Goal: Contribute content: Contribute content

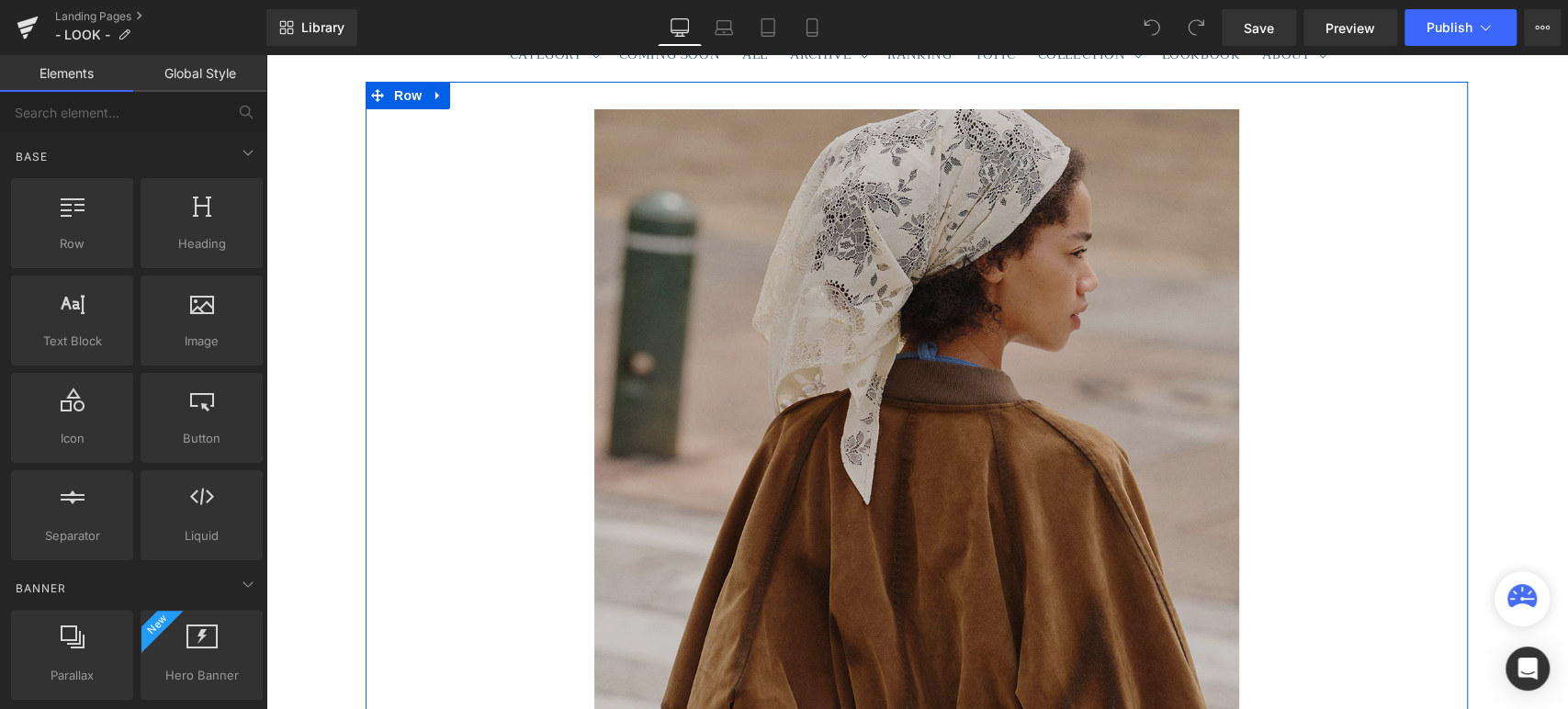
scroll to position [169, 0]
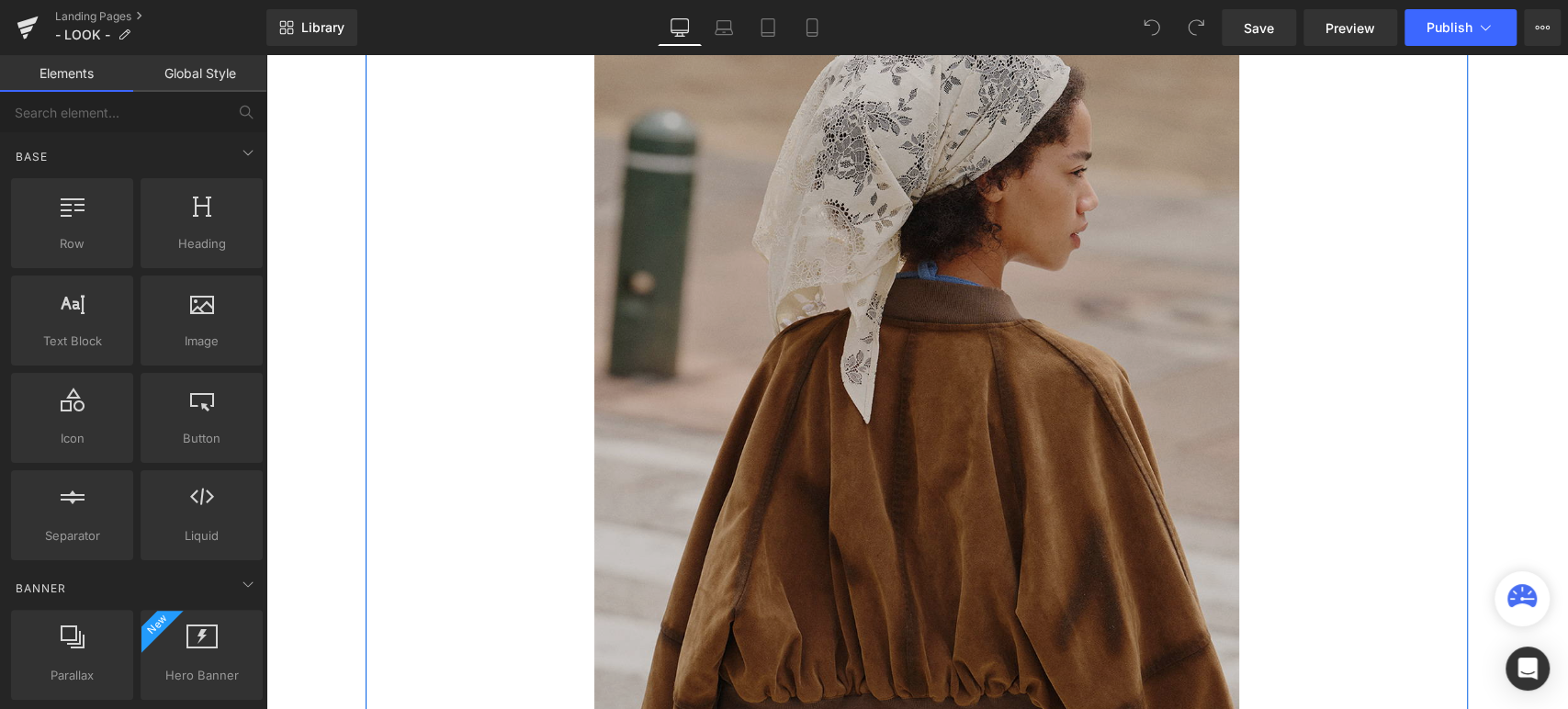
click at [841, 351] on img at bounding box center [916, 458] width 645 height 859
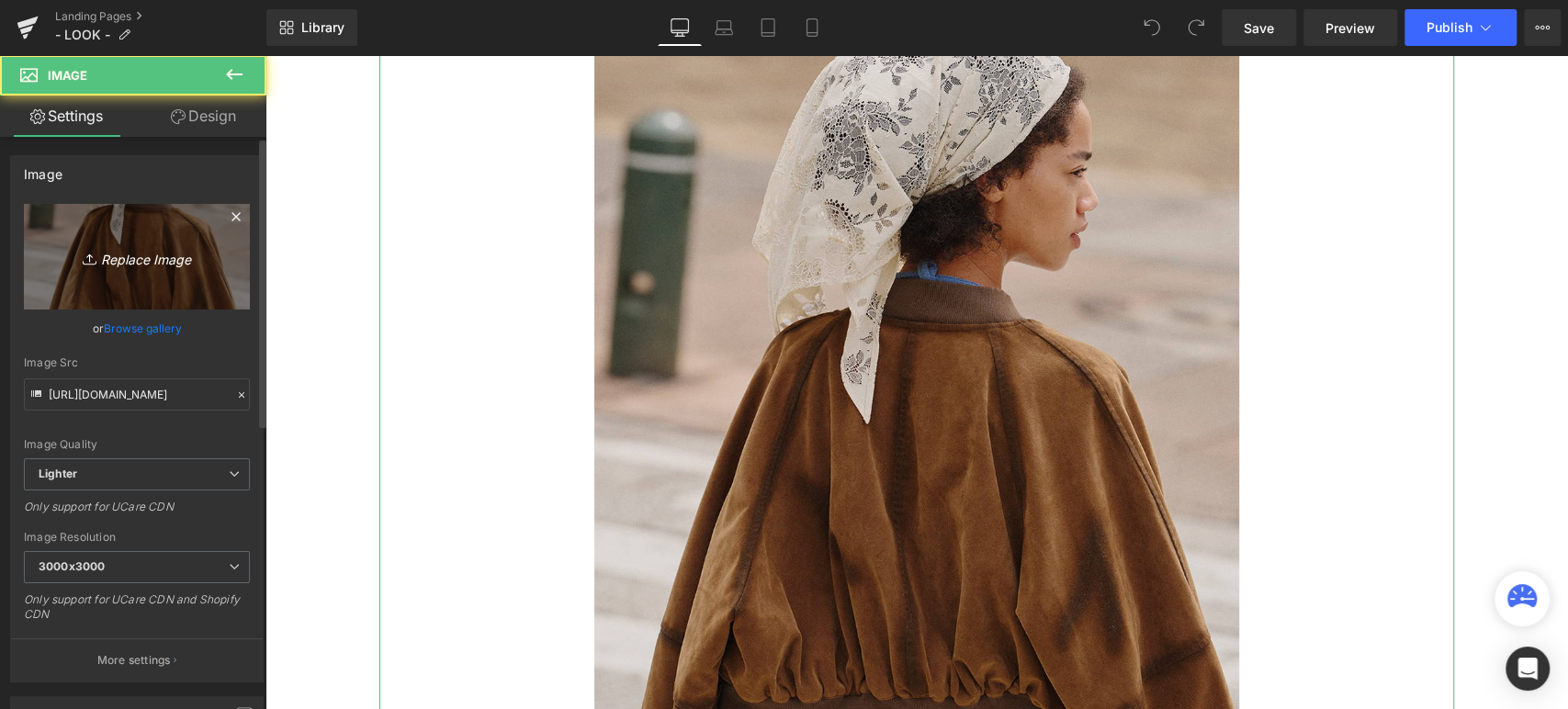
click at [165, 270] on link "Replace Image" at bounding box center [137, 257] width 226 height 105
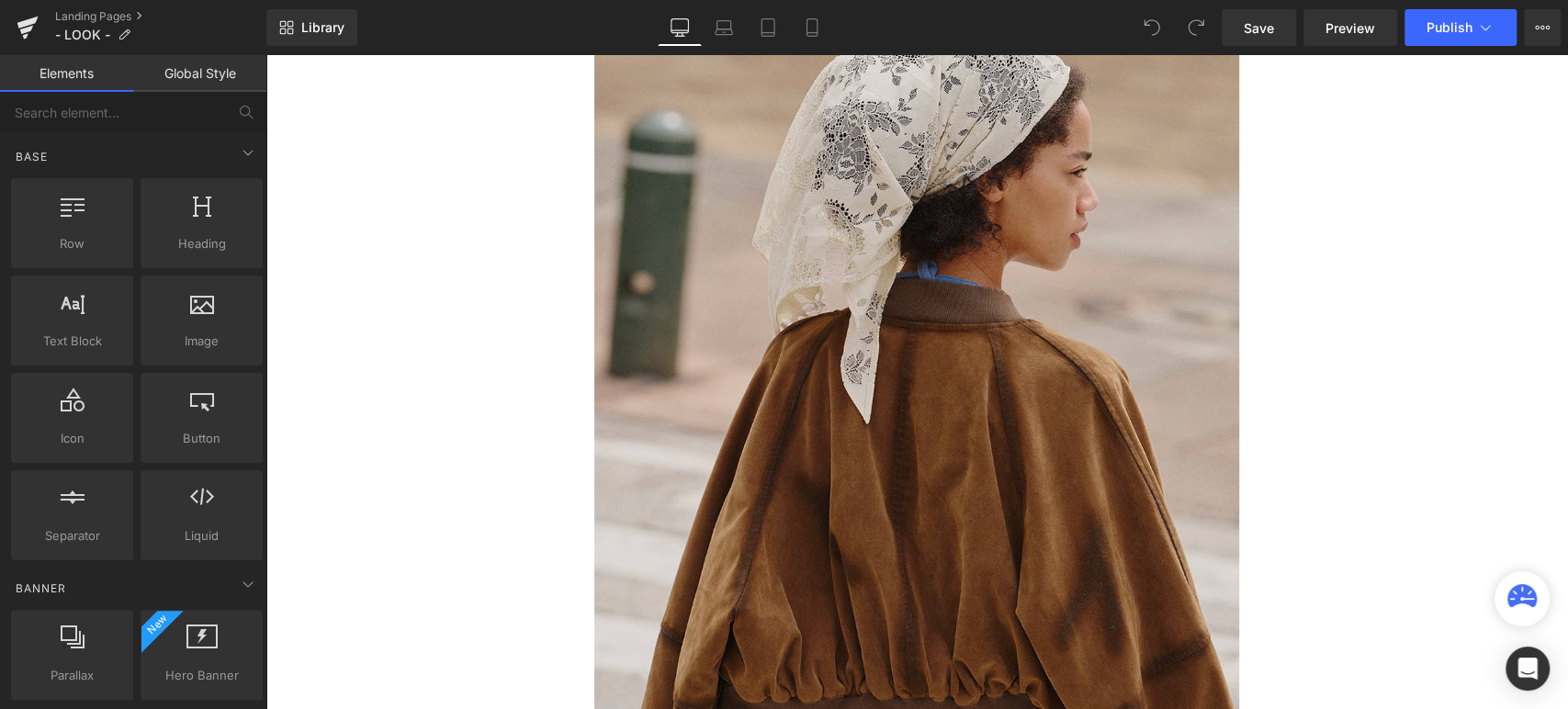
drag, startPoint x: 1514, startPoint y: 210, endPoint x: 1414, endPoint y: 178, distance: 105.0
click at [1514, 210] on div "Image Row Select your layout" at bounding box center [916, 571] width 1302 height 1139
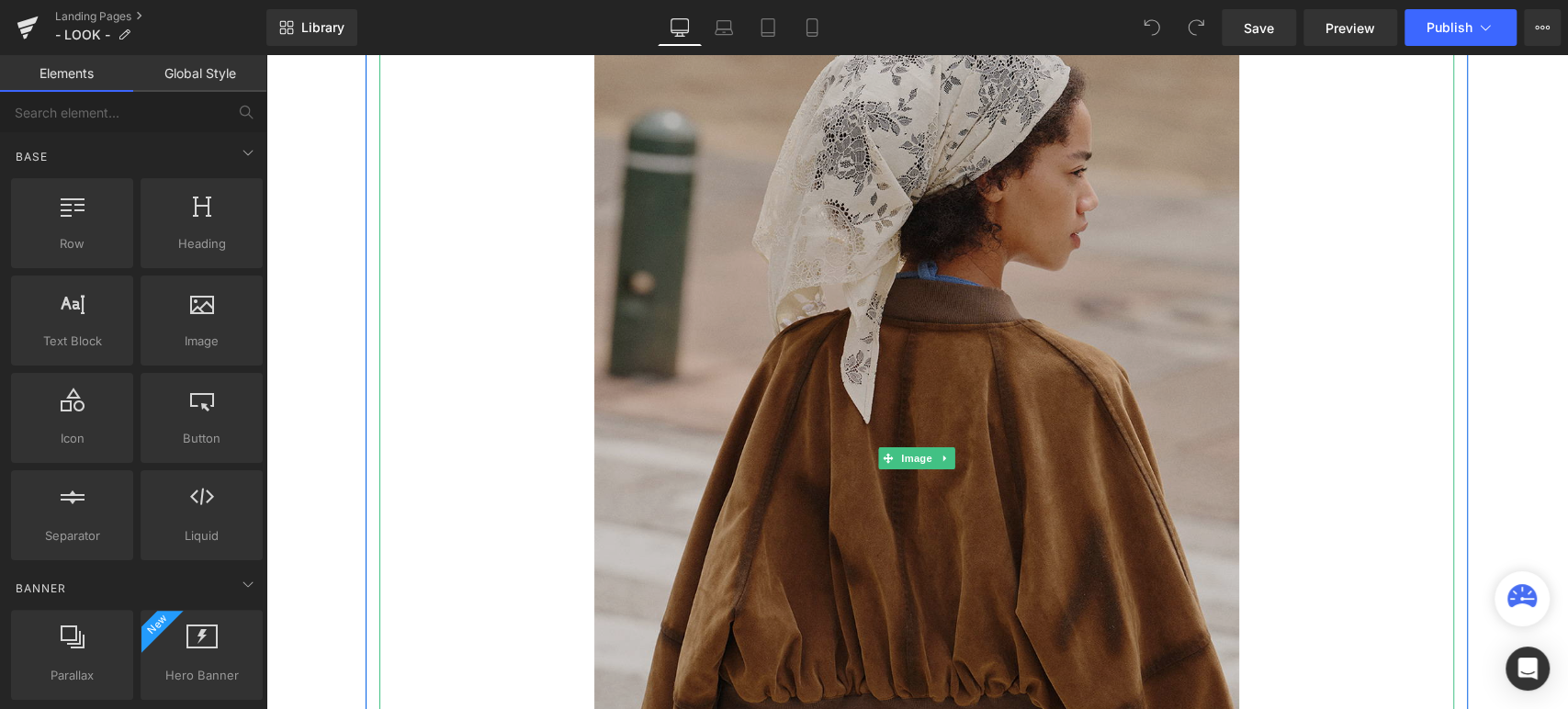
drag, startPoint x: 928, startPoint y: 301, endPoint x: 422, endPoint y: 304, distance: 506.0
click at [928, 301] on img at bounding box center [916, 458] width 645 height 859
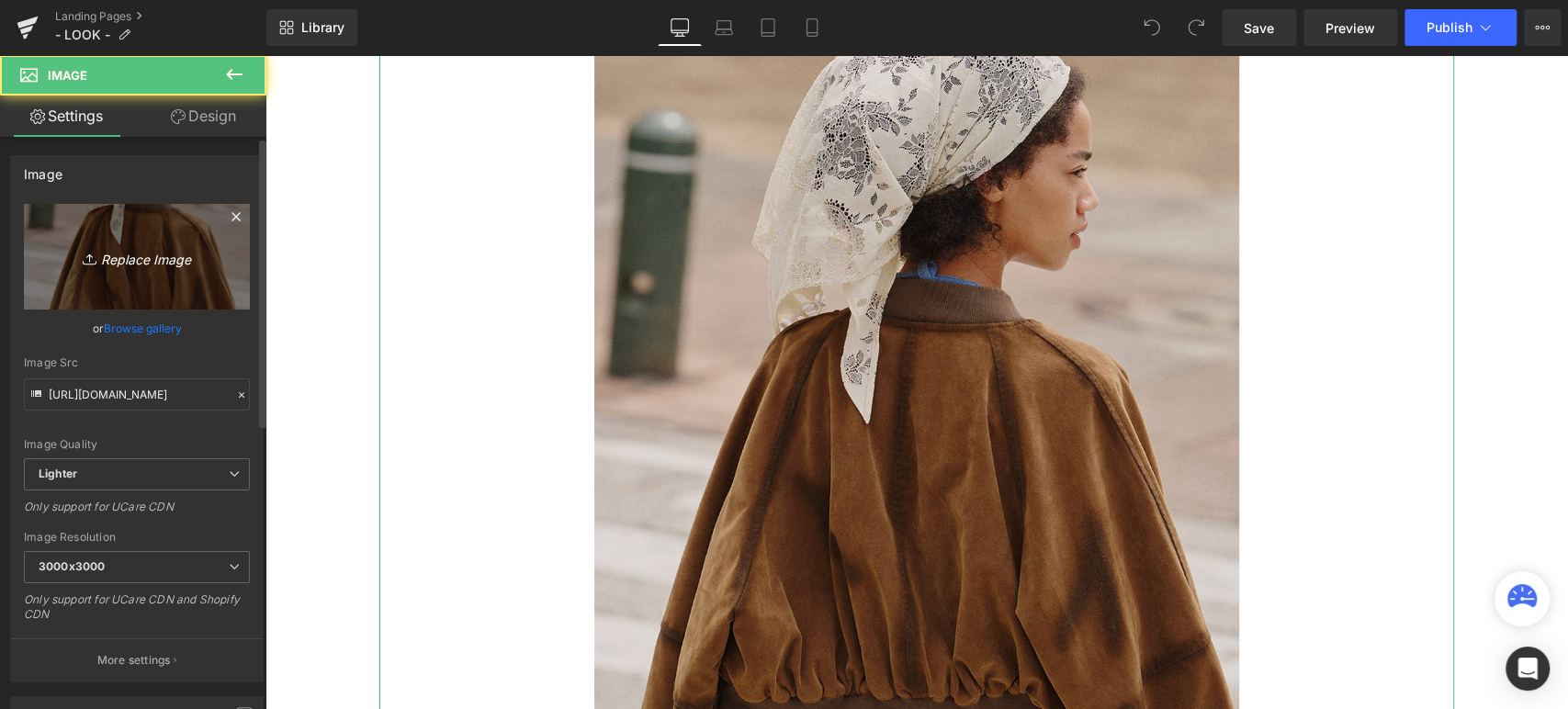
click at [105, 284] on link "Replace Image" at bounding box center [137, 257] width 226 height 105
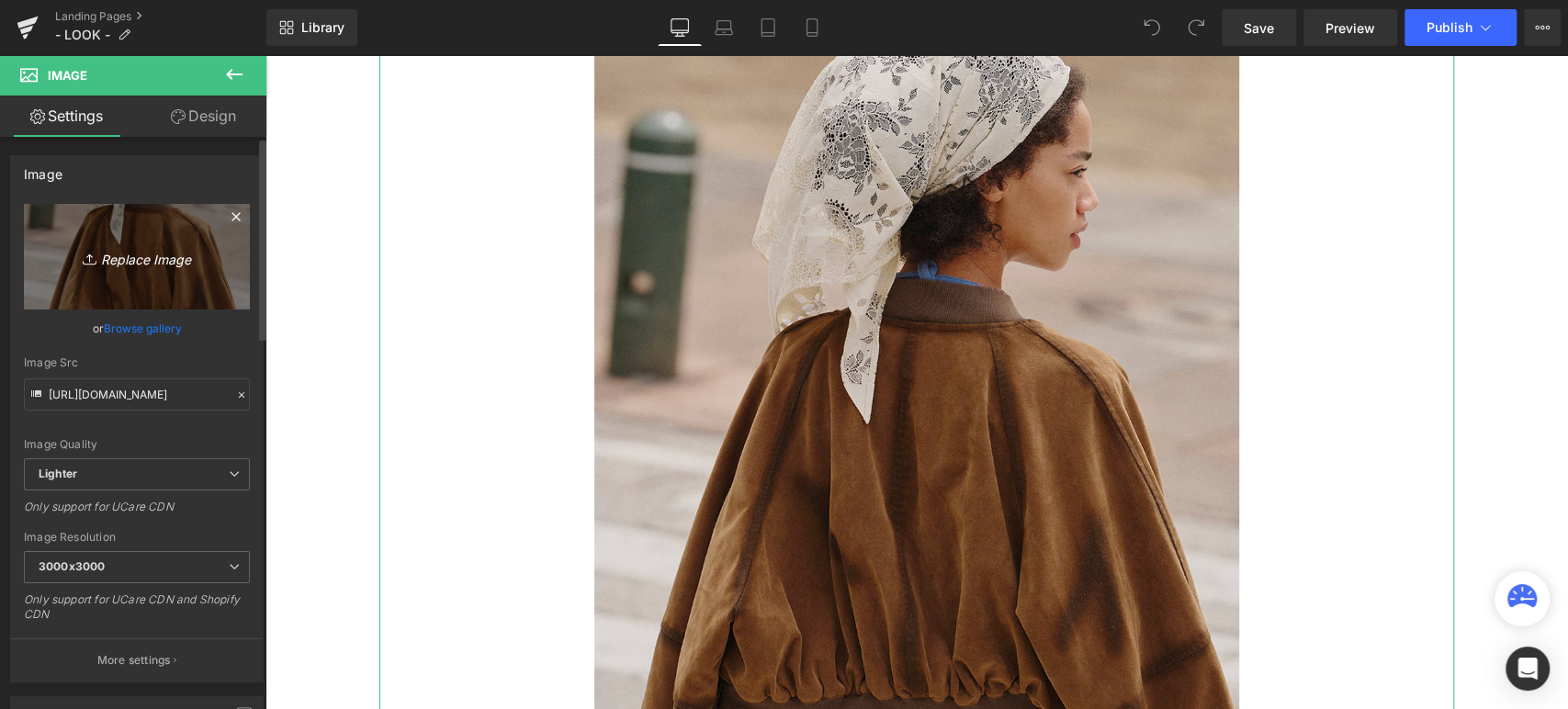
type input "C:\fakepath\20240608_nounless0584.jpg"
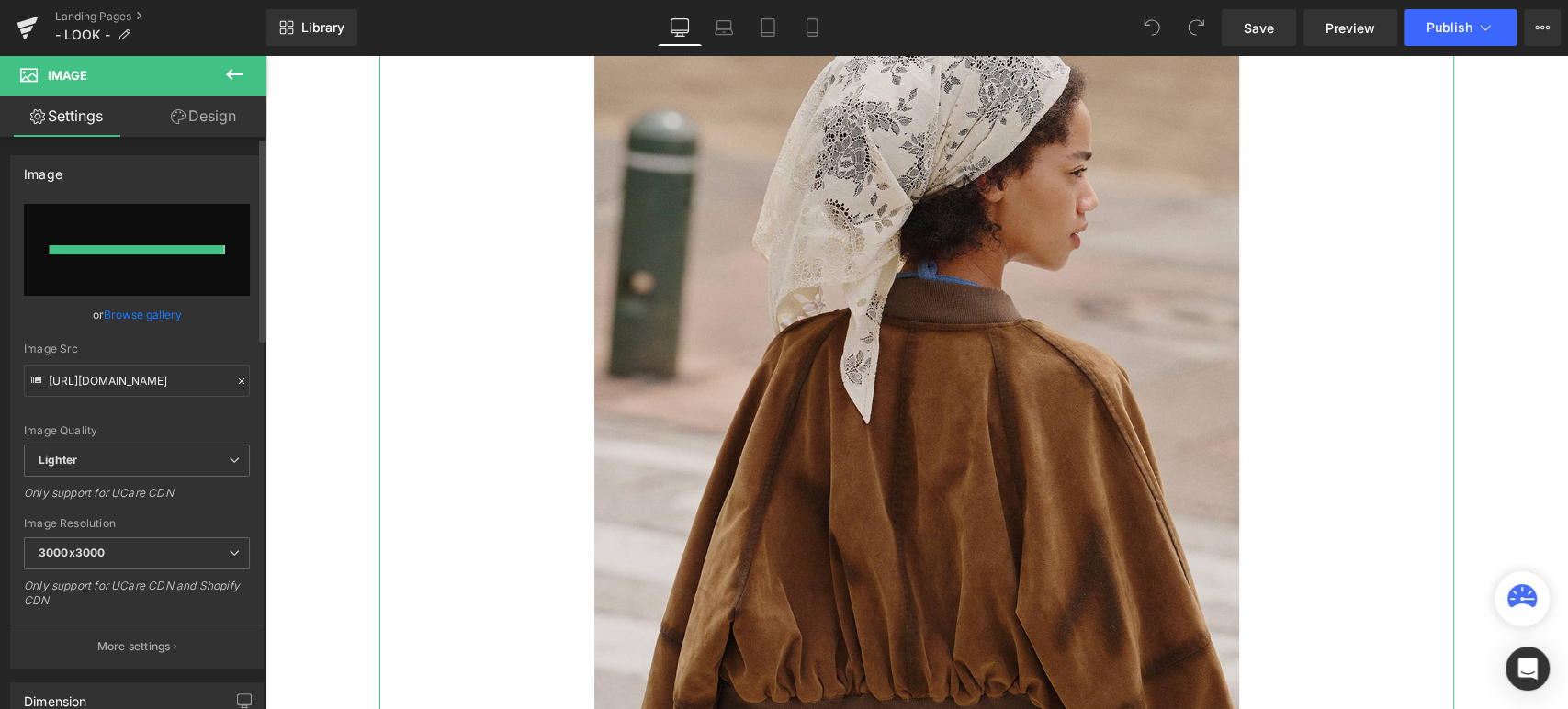
type input "https://ucarecdn.com/45251fee-86aa-4dcc-9e45-c2f57b50b079/-/format/auto/-/previ…"
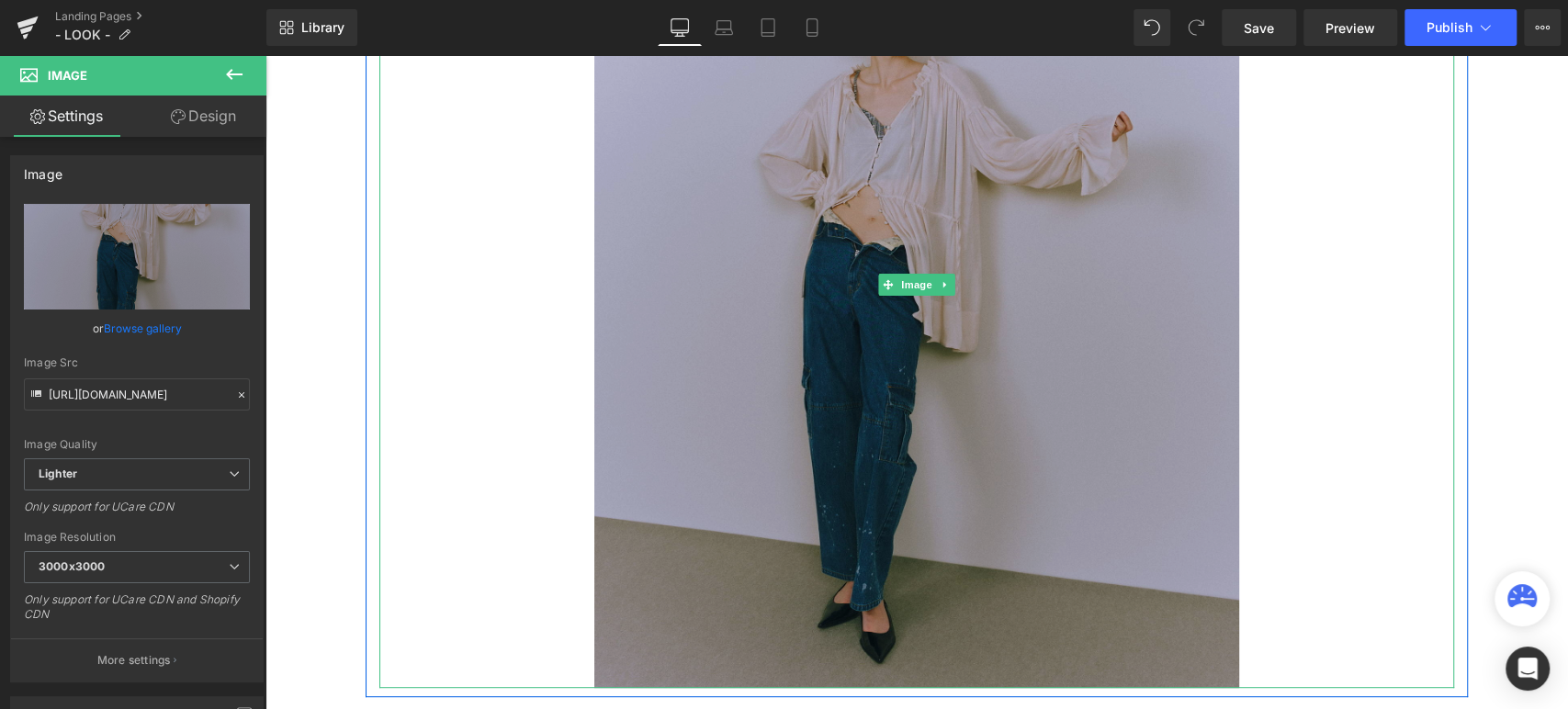
scroll to position [340, 0]
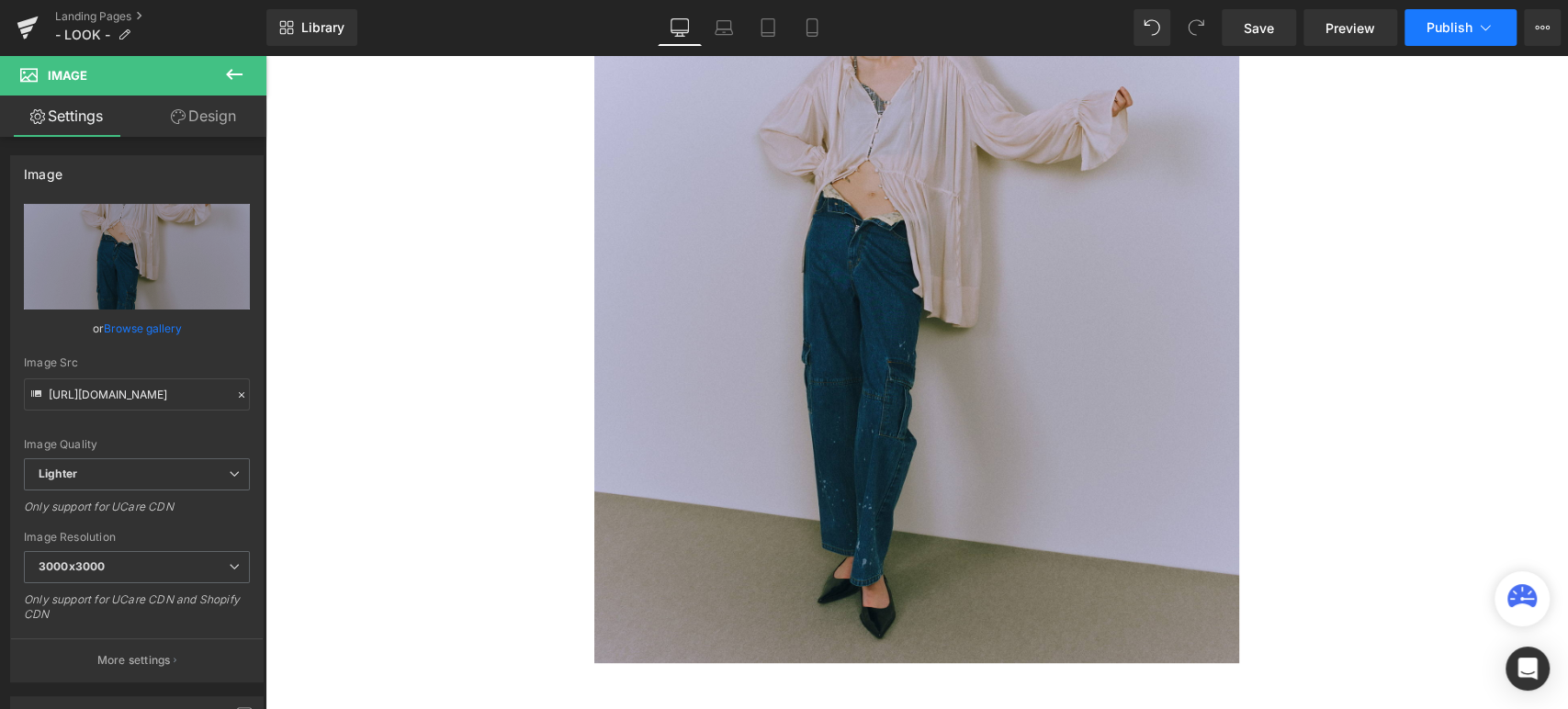
click at [1418, 41] on button "Publish" at bounding box center [1460, 28] width 112 height 37
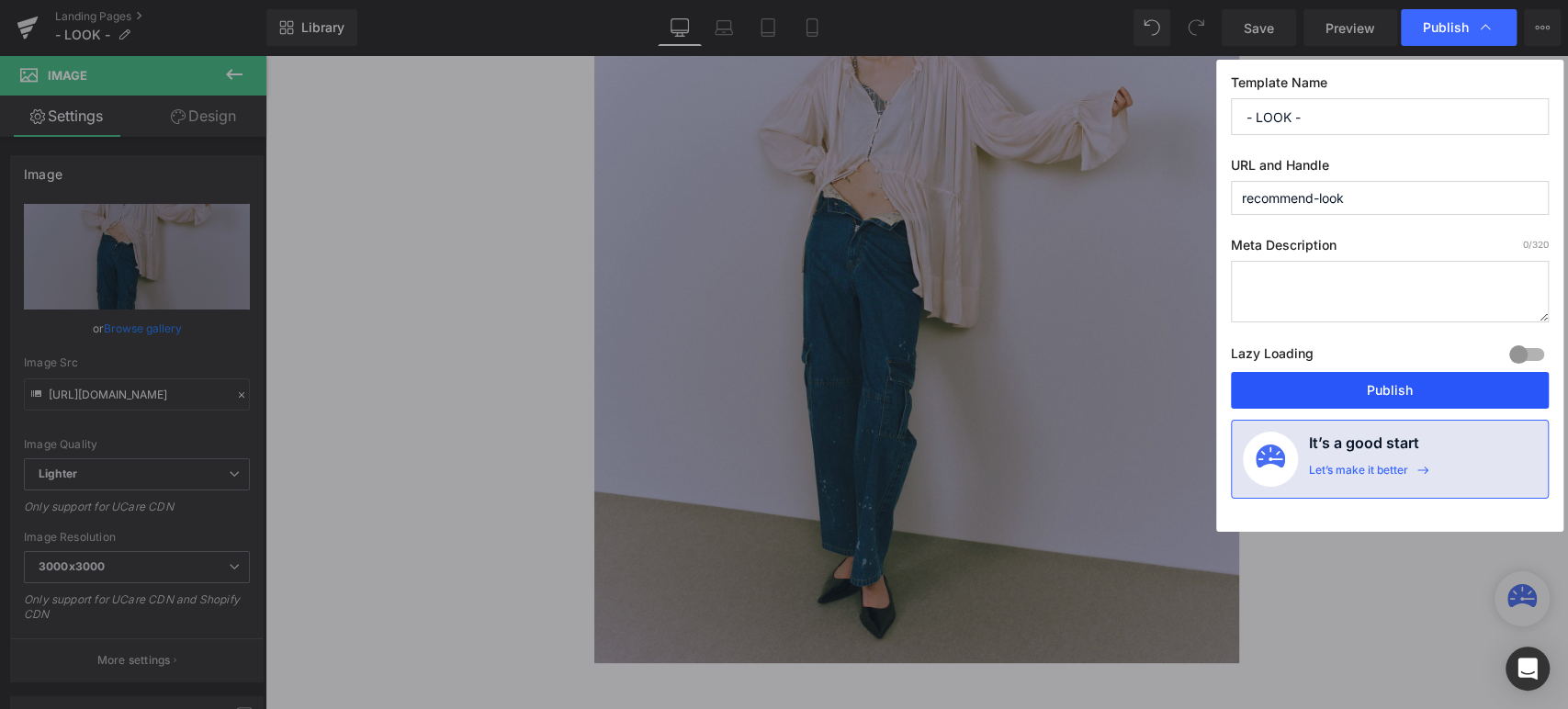
click at [1344, 395] on button "Publish" at bounding box center [1389, 391] width 317 height 37
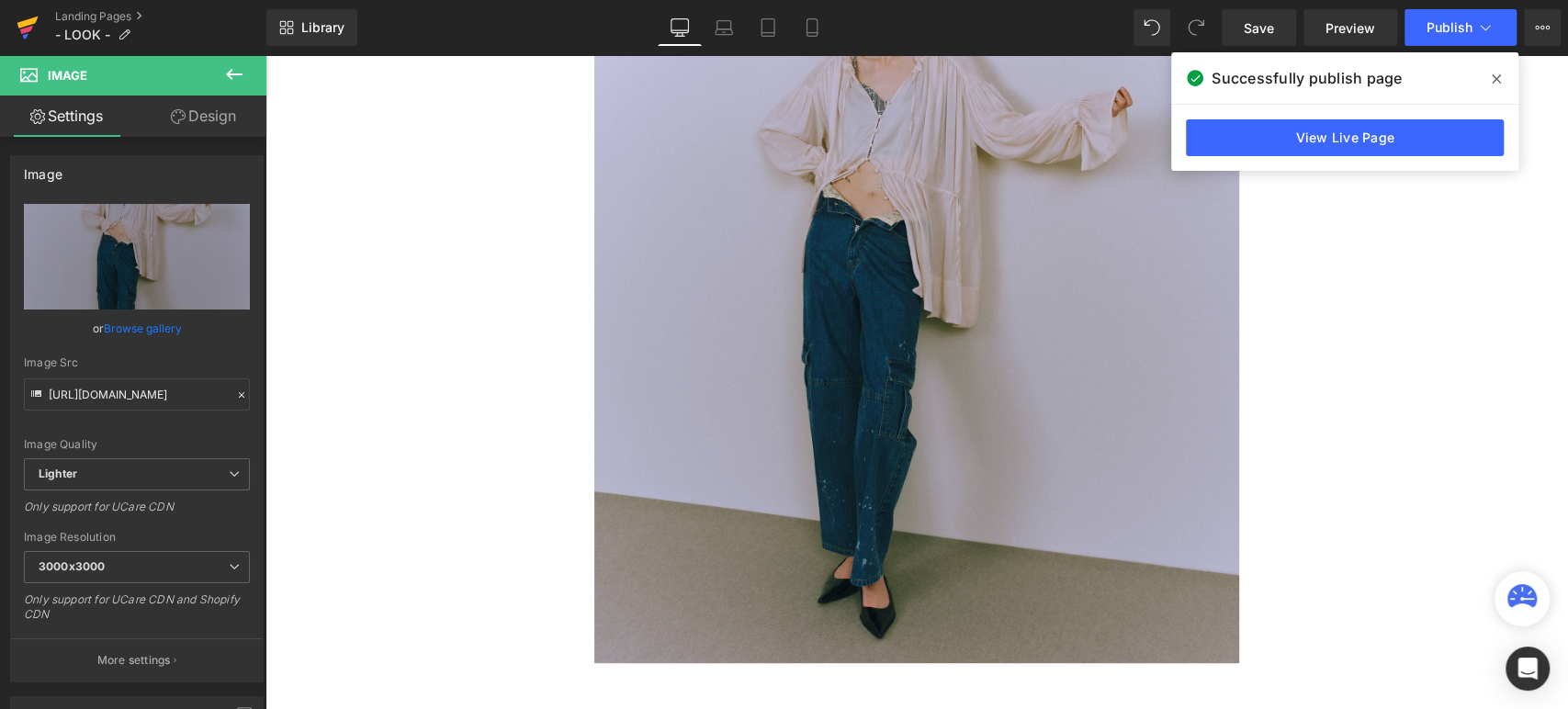
click at [24, 30] on icon at bounding box center [27, 30] width 13 height 8
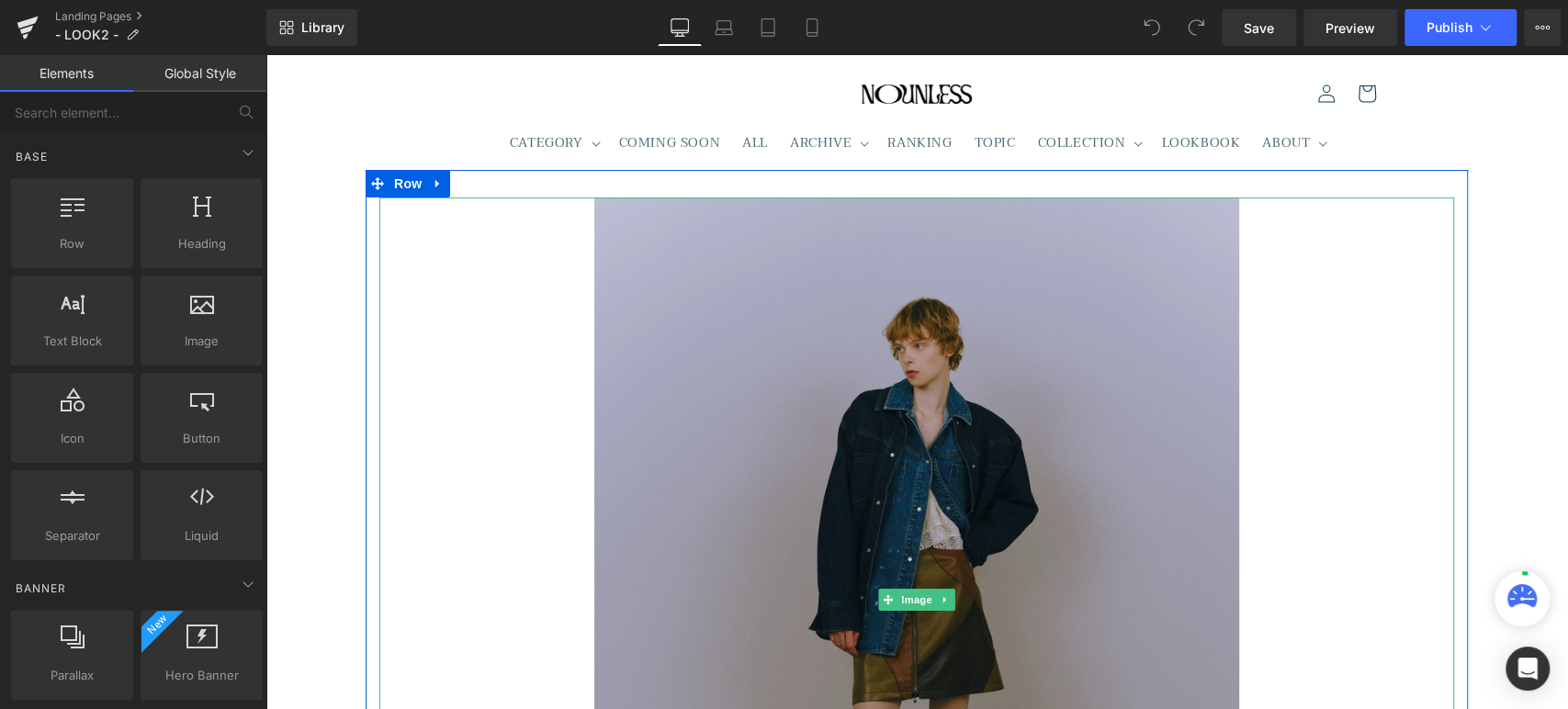
click at [1067, 422] on img at bounding box center [916, 601] width 645 height 807
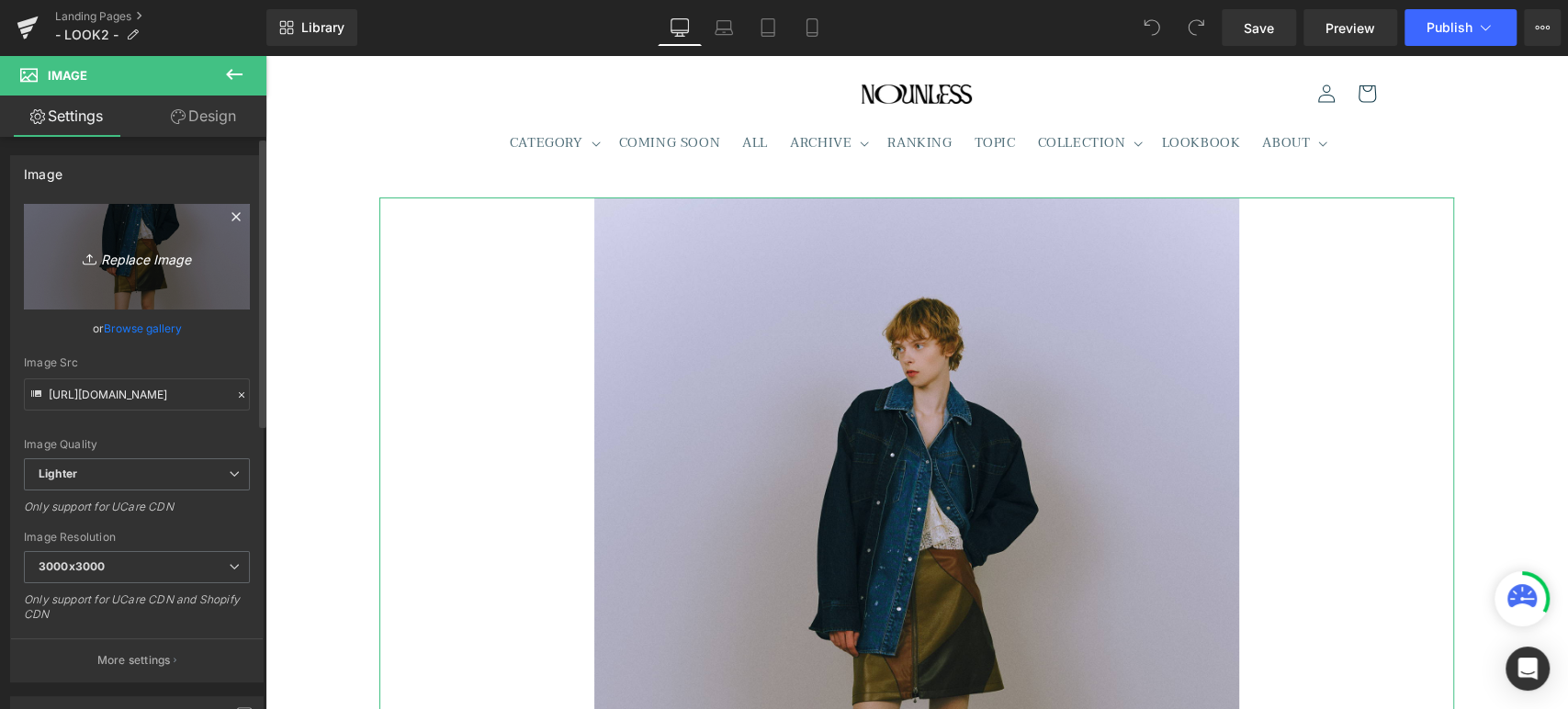
click at [118, 260] on icon "Replace Image" at bounding box center [137, 257] width 147 height 23
type input "C:\fakepath\25.jpg"
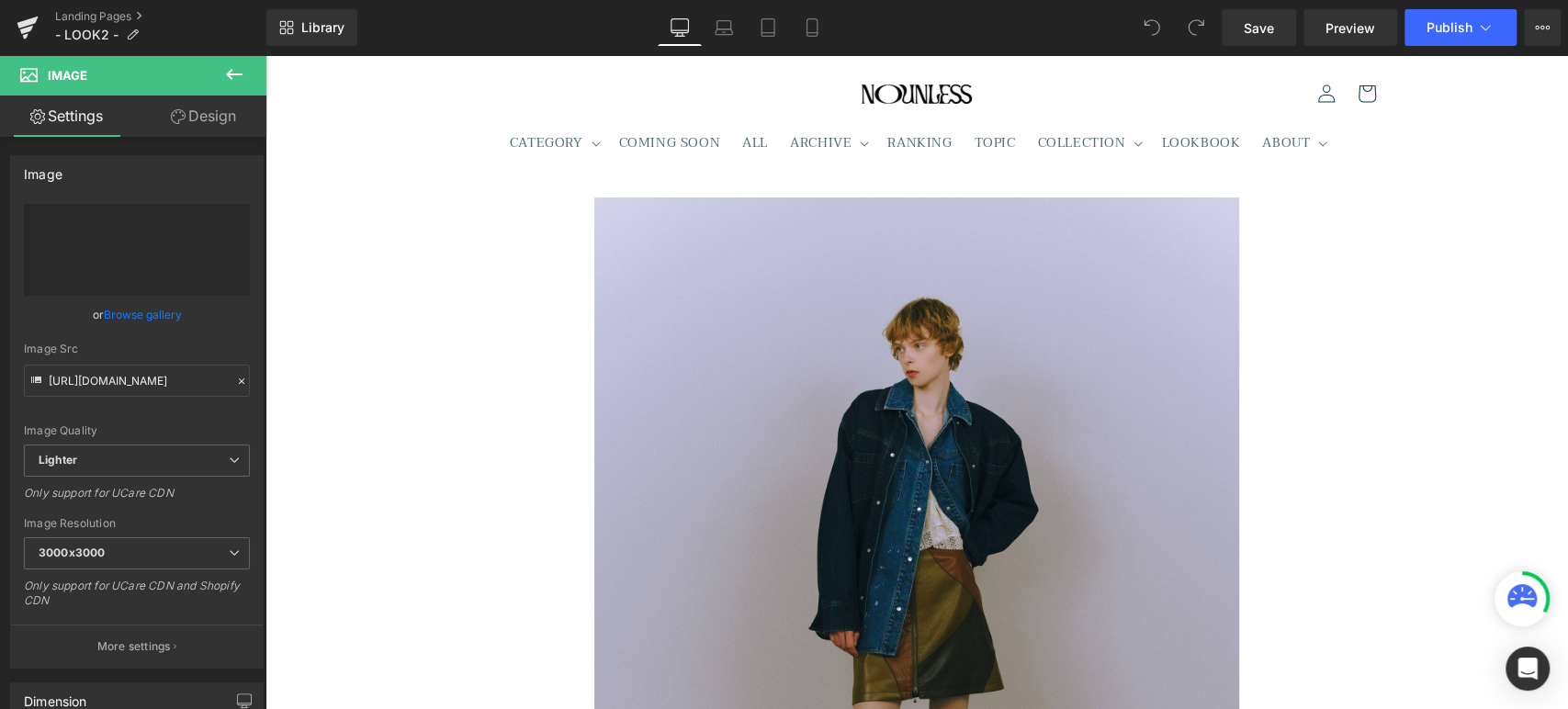
type input "[URL][DOMAIN_NAME]"
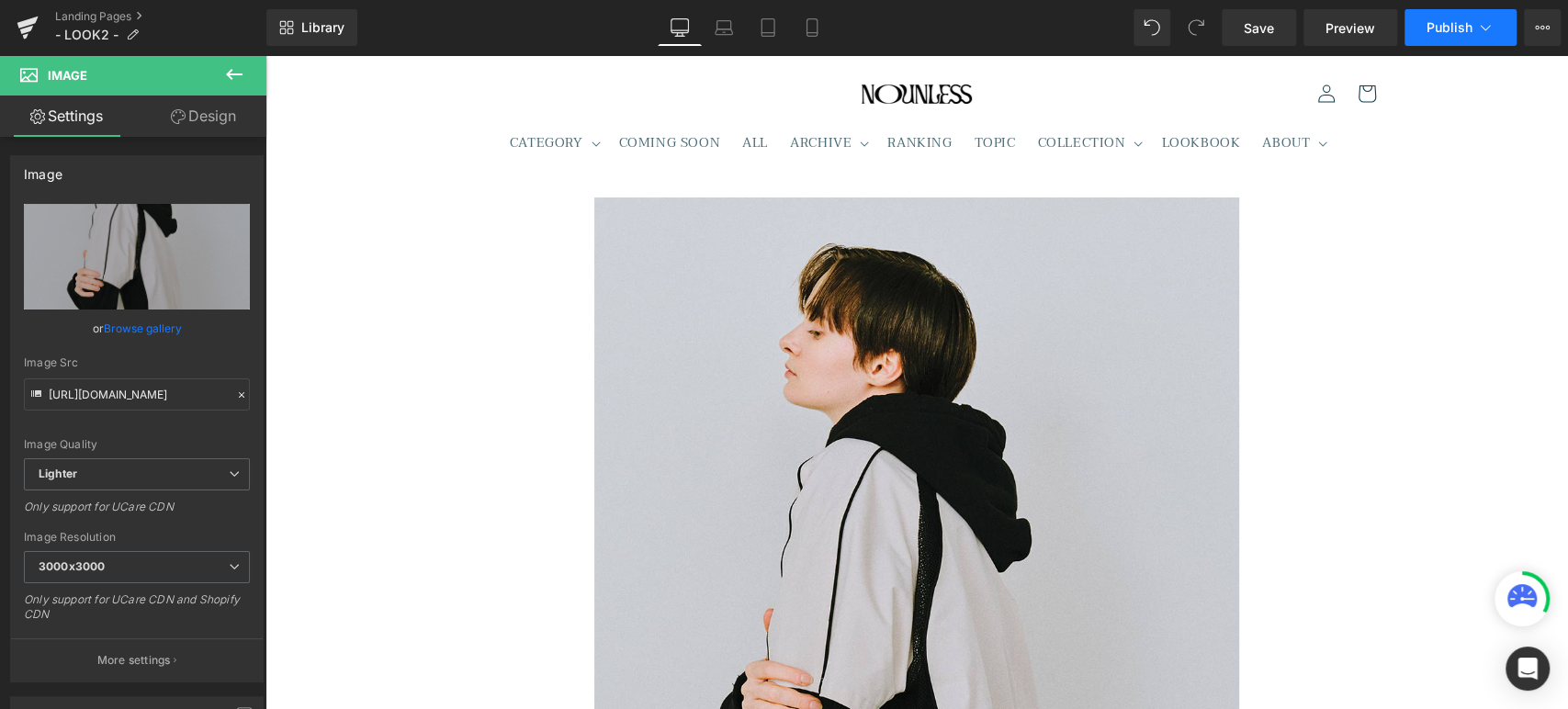
click at [1457, 28] on span "Publish" at bounding box center [1449, 28] width 46 height 15
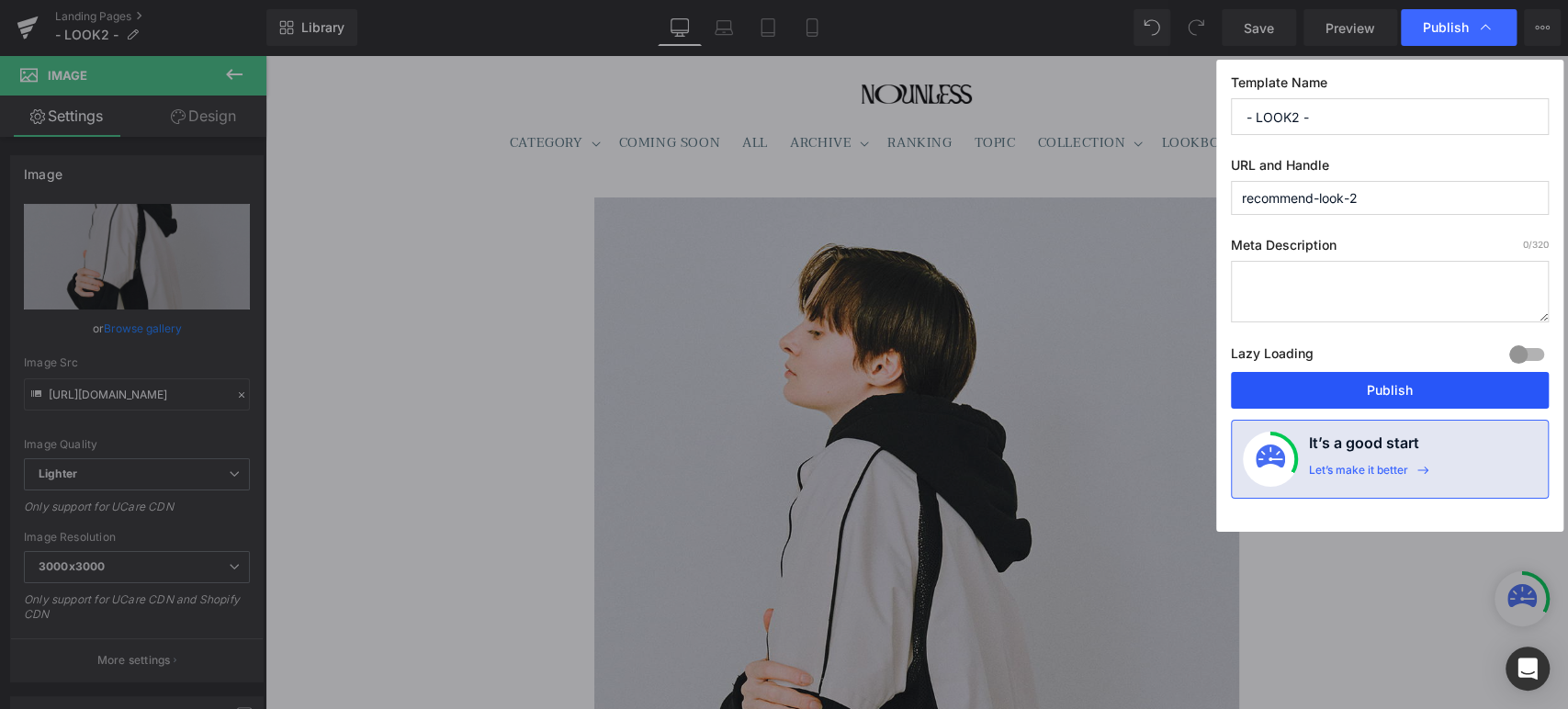
click at [1338, 395] on button "Publish" at bounding box center [1389, 391] width 317 height 37
